Goal: Task Accomplishment & Management: Manage account settings

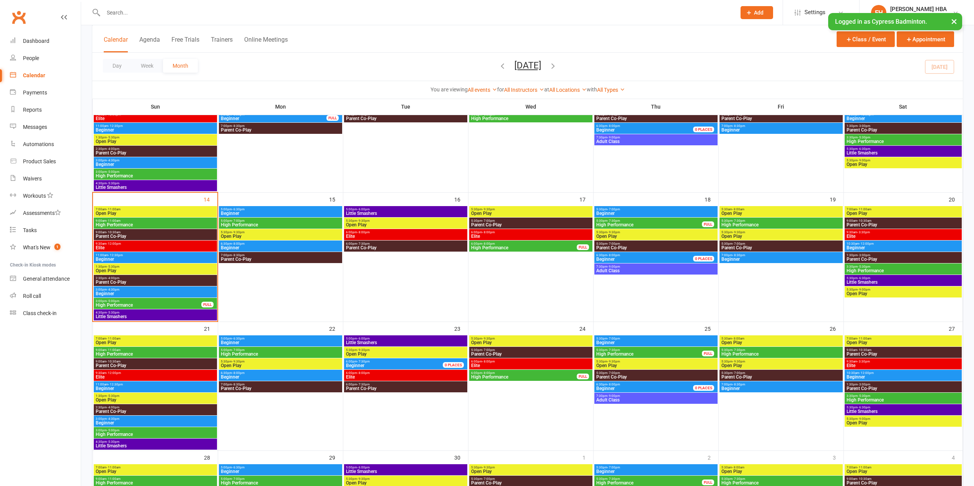
scroll to position [230, 0]
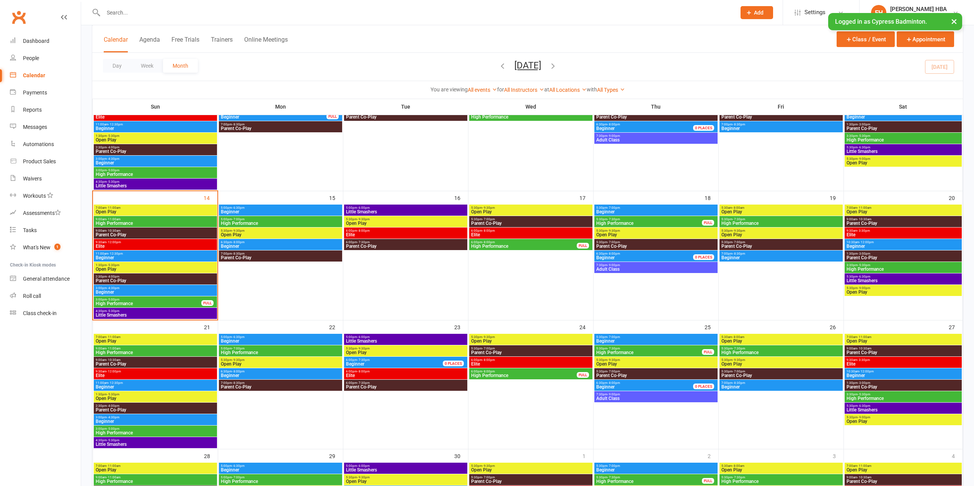
click at [271, 223] on span "High Performance" at bounding box center [280, 223] width 120 height 5
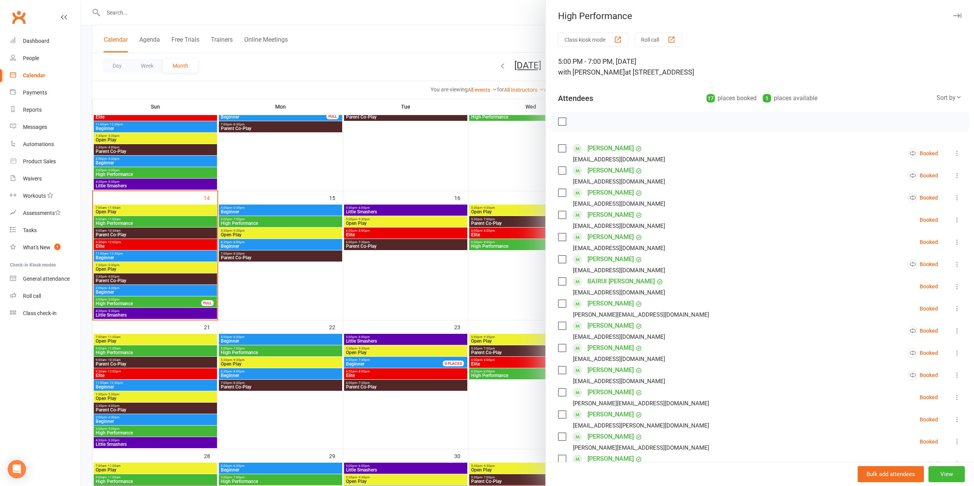
click at [947, 152] on li "[PERSON_NAME] [EMAIL_ADDRESS][DOMAIN_NAME] Booked More info Remove Check in Mar…" at bounding box center [760, 153] width 404 height 22
click at [953, 152] on icon at bounding box center [957, 154] width 8 height 8
click at [905, 184] on link "Remove" at bounding box center [911, 183] width 99 height 15
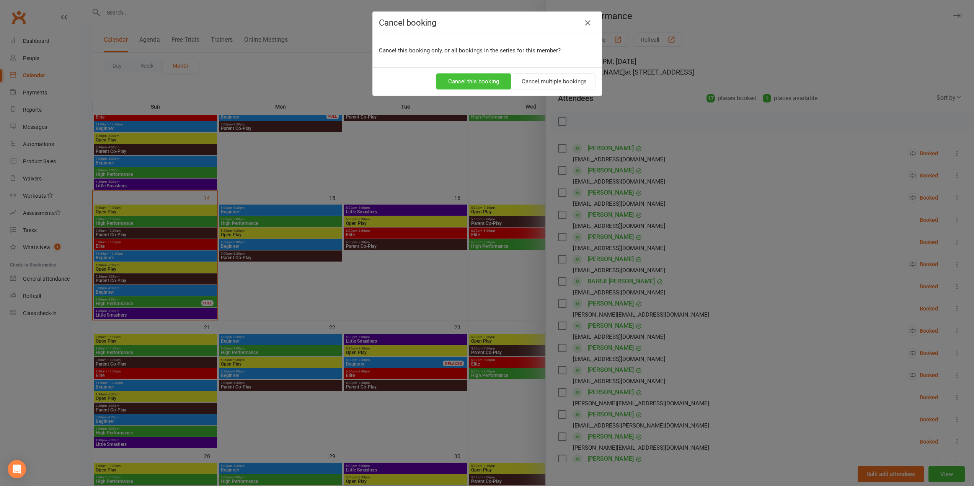
click at [463, 81] on button "Cancel this booking" at bounding box center [473, 81] width 75 height 16
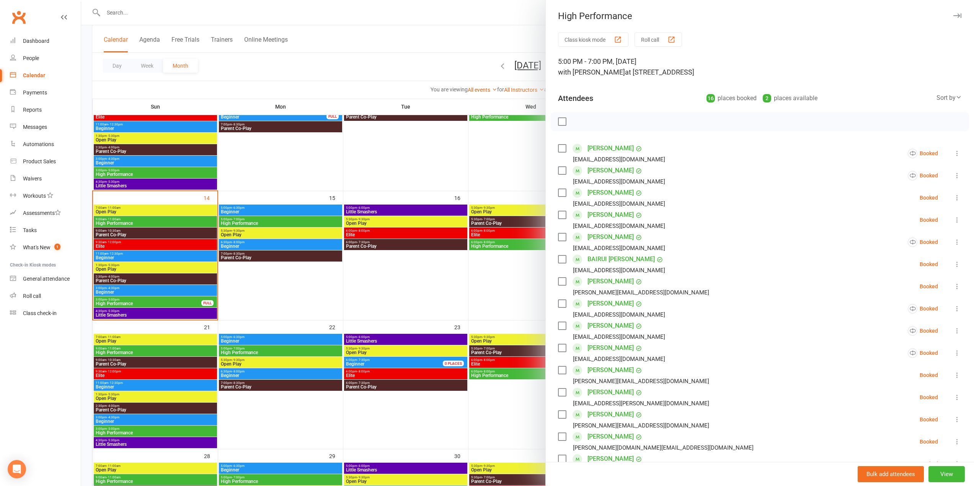
click at [337, 204] on div at bounding box center [527, 243] width 893 height 486
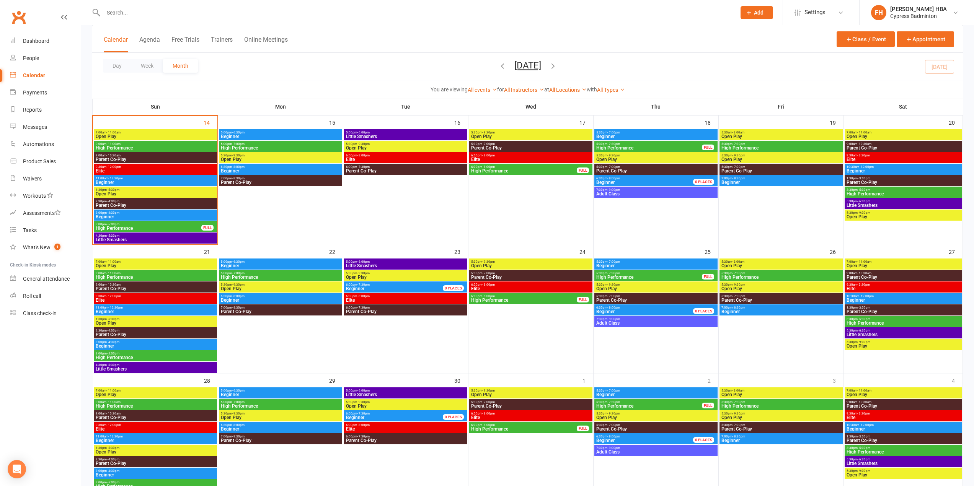
scroll to position [306, 0]
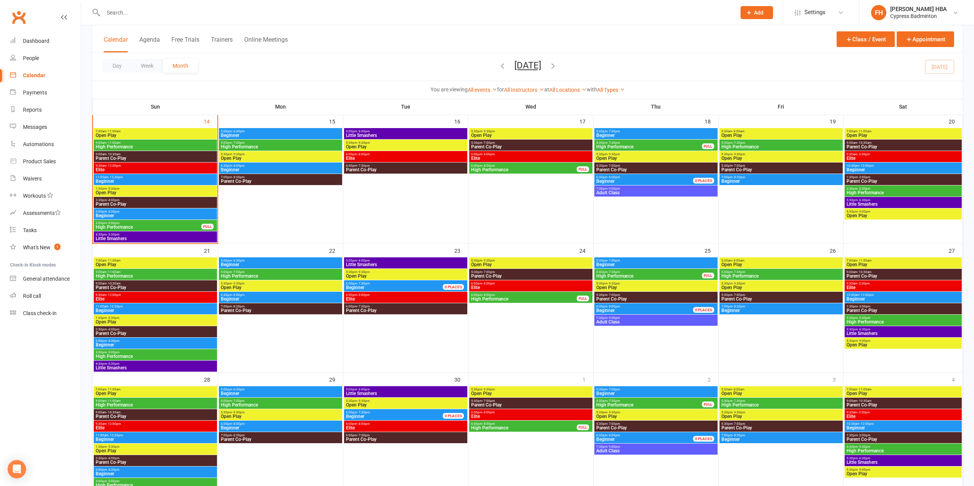
click at [115, 275] on span "High Performance" at bounding box center [155, 276] width 120 height 5
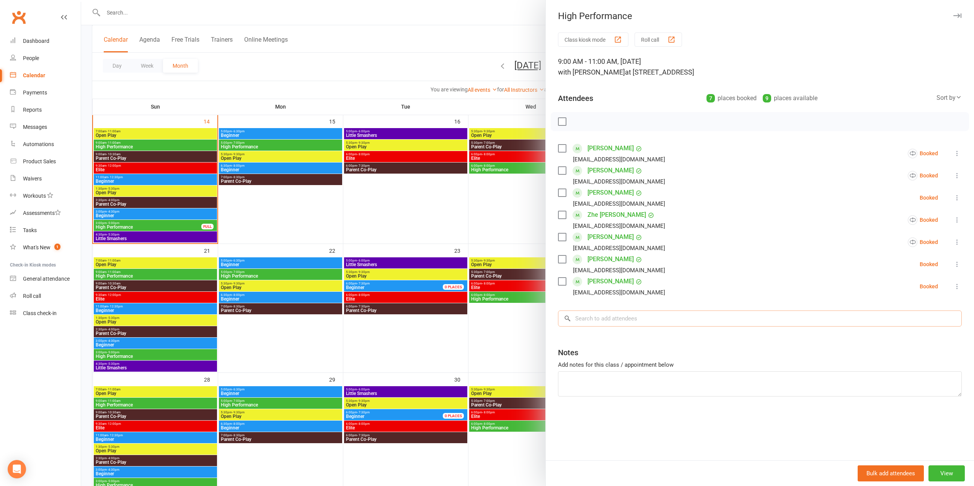
click at [648, 324] on input "search" at bounding box center [760, 319] width 404 height 16
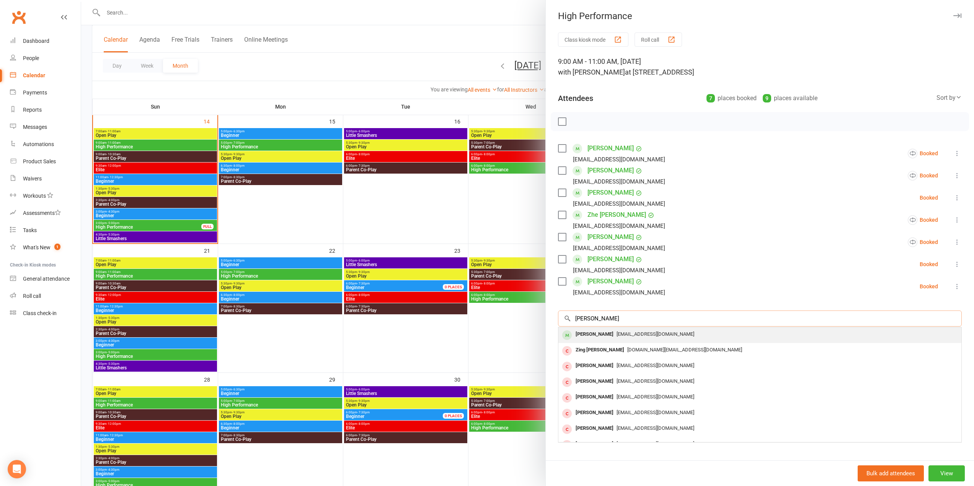
type input "[PERSON_NAME]"
click at [624, 330] on div "[EMAIL_ADDRESS][DOMAIN_NAME]" at bounding box center [759, 334] width 397 height 11
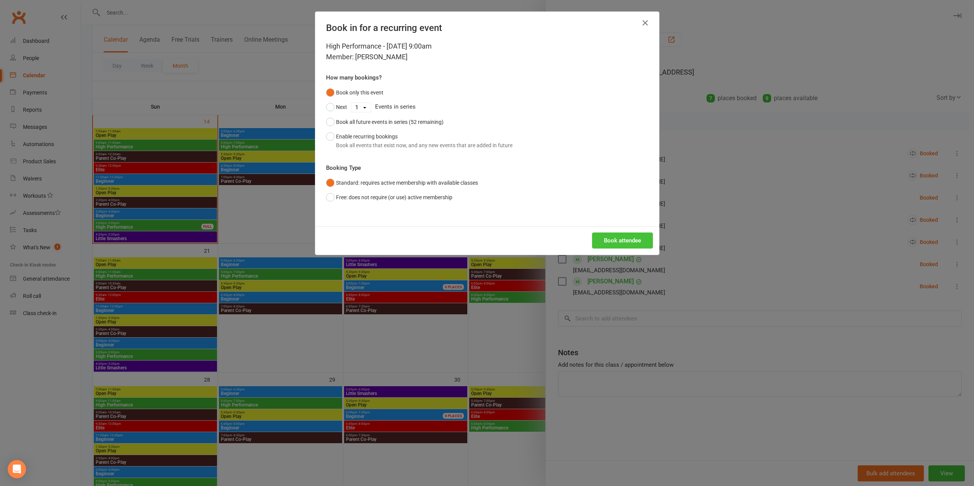
click at [622, 246] on button "Book attendee" at bounding box center [622, 241] width 61 height 16
